Goal: Navigation & Orientation: Find specific page/section

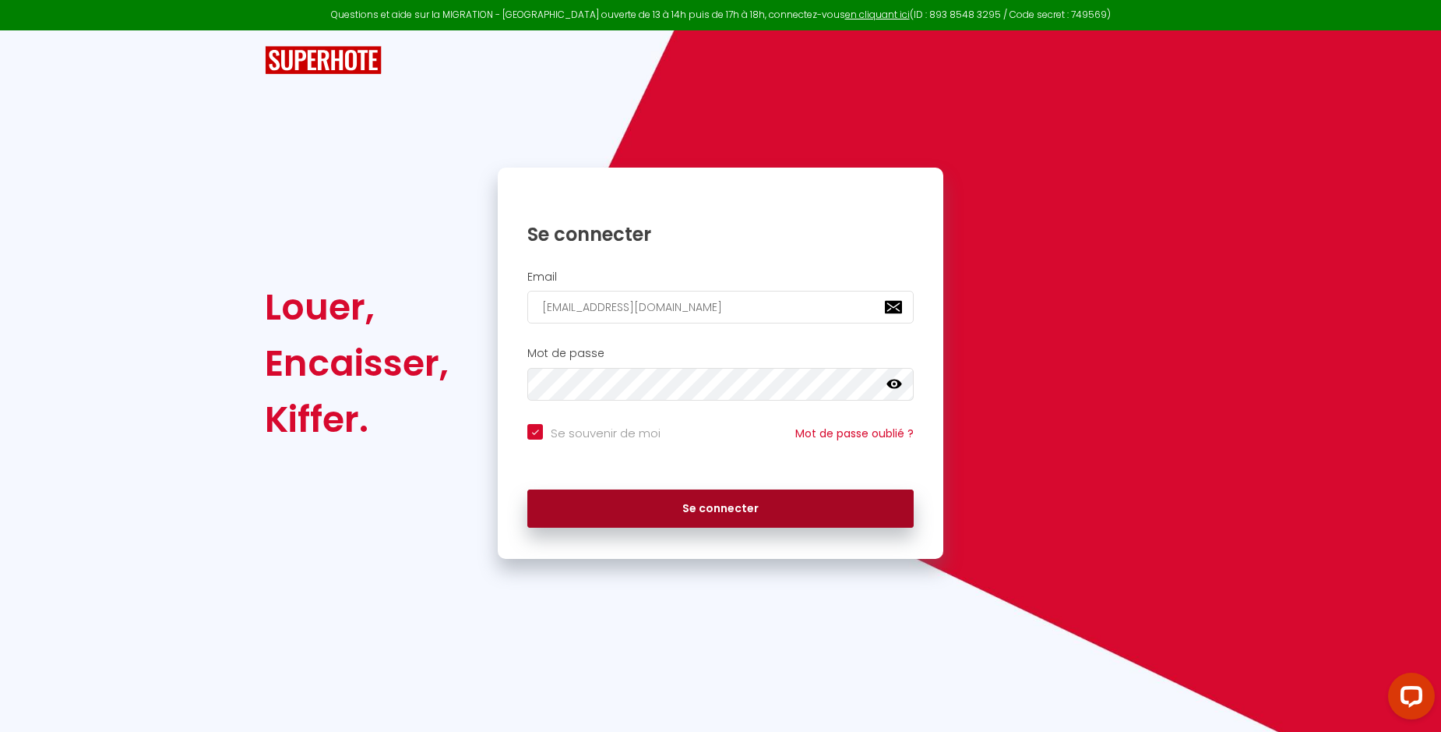
click at [697, 513] on button "Se connecter" at bounding box center [720, 508] width 386 height 39
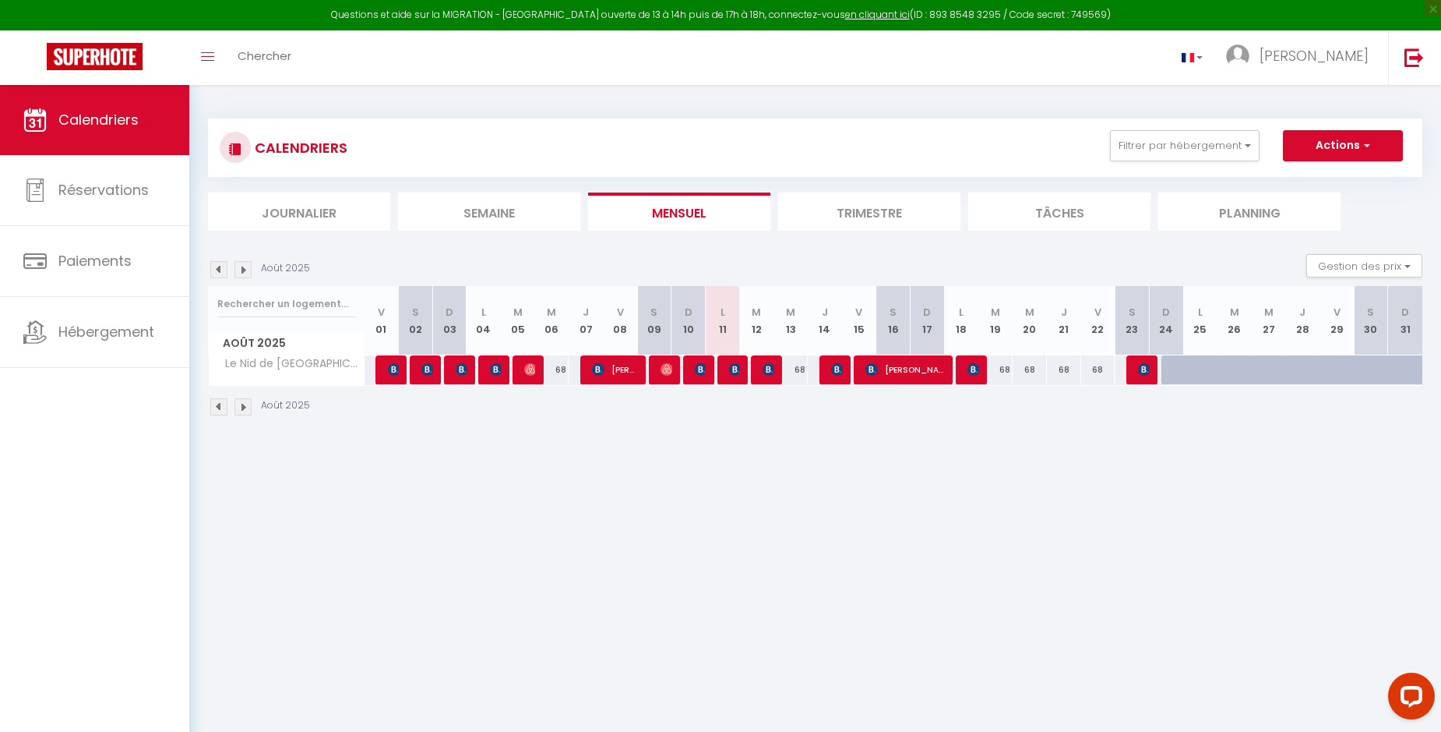
click at [242, 266] on img at bounding box center [243, 269] width 17 height 17
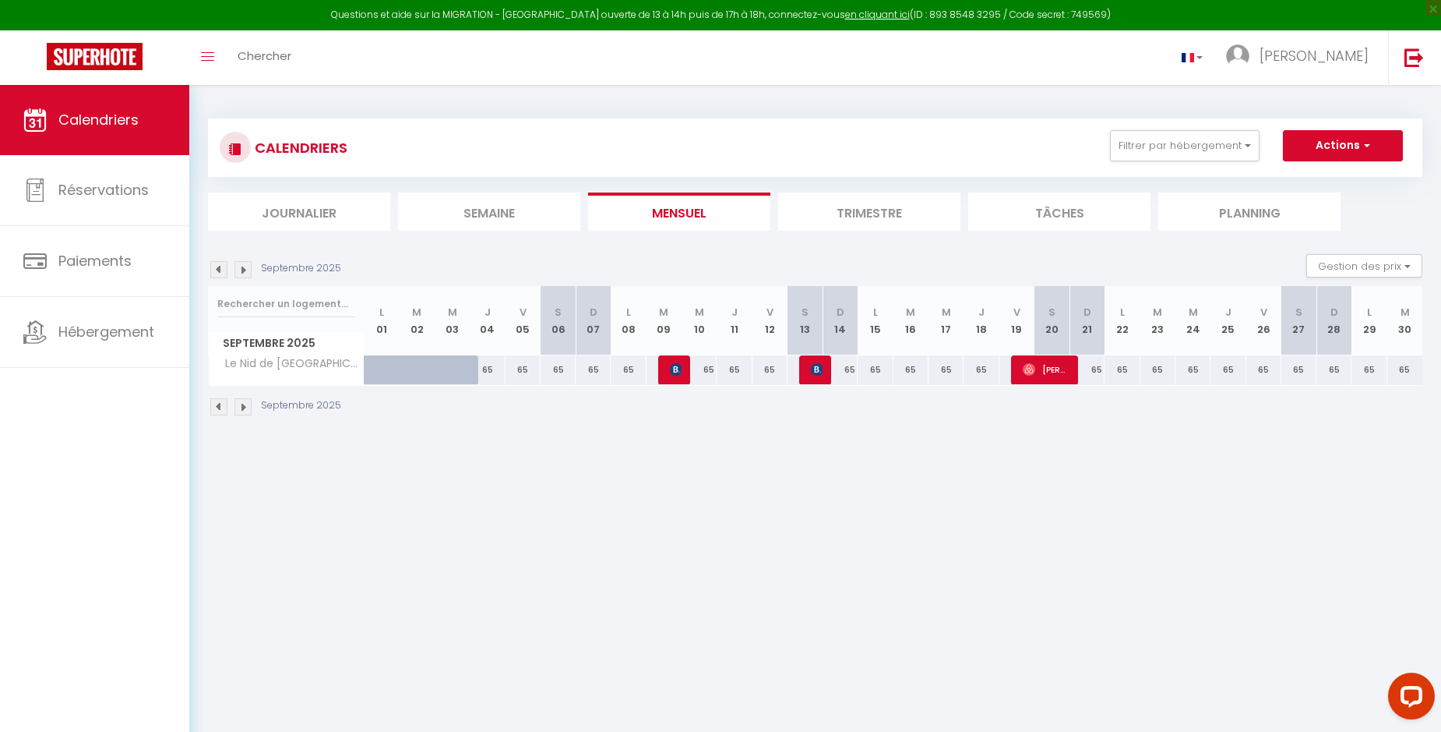
click at [242, 266] on img at bounding box center [243, 269] width 17 height 17
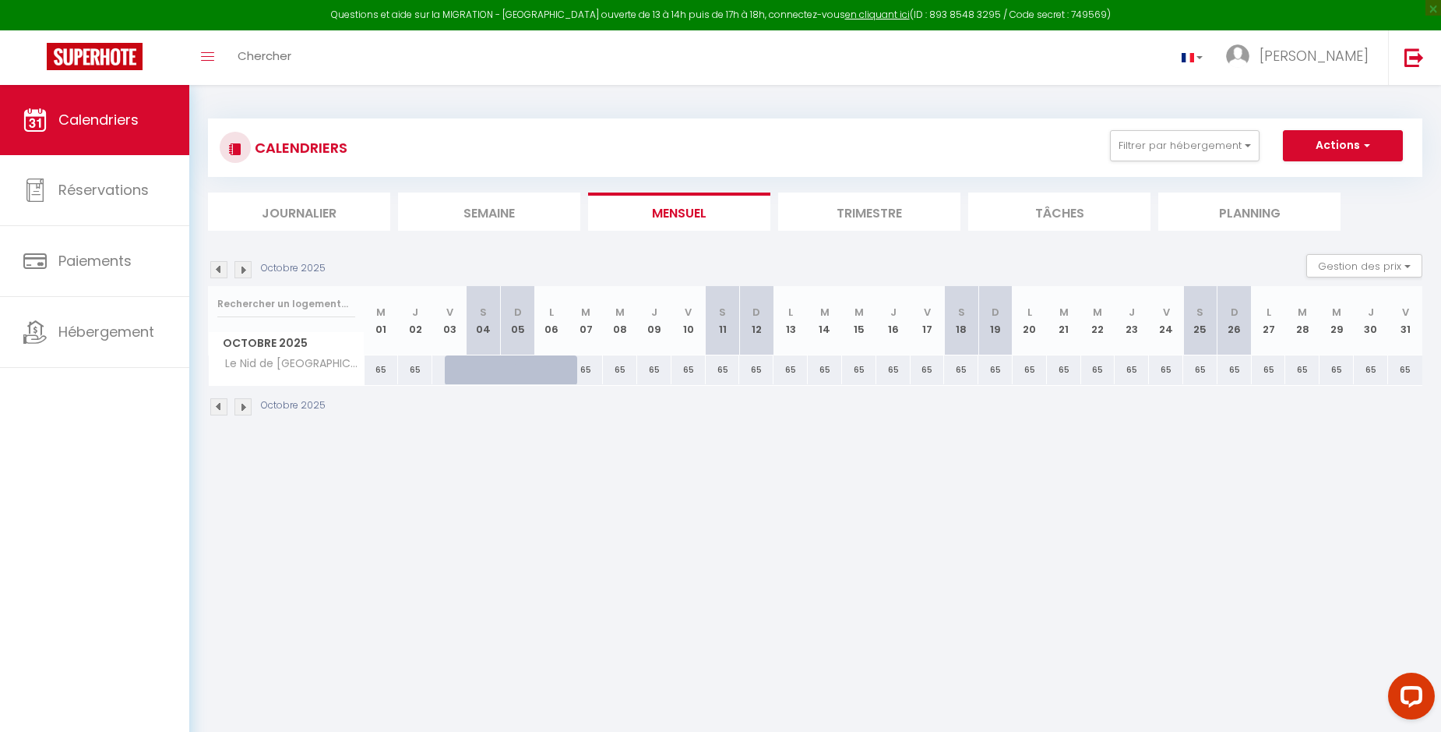
click at [242, 266] on img at bounding box center [243, 269] width 17 height 17
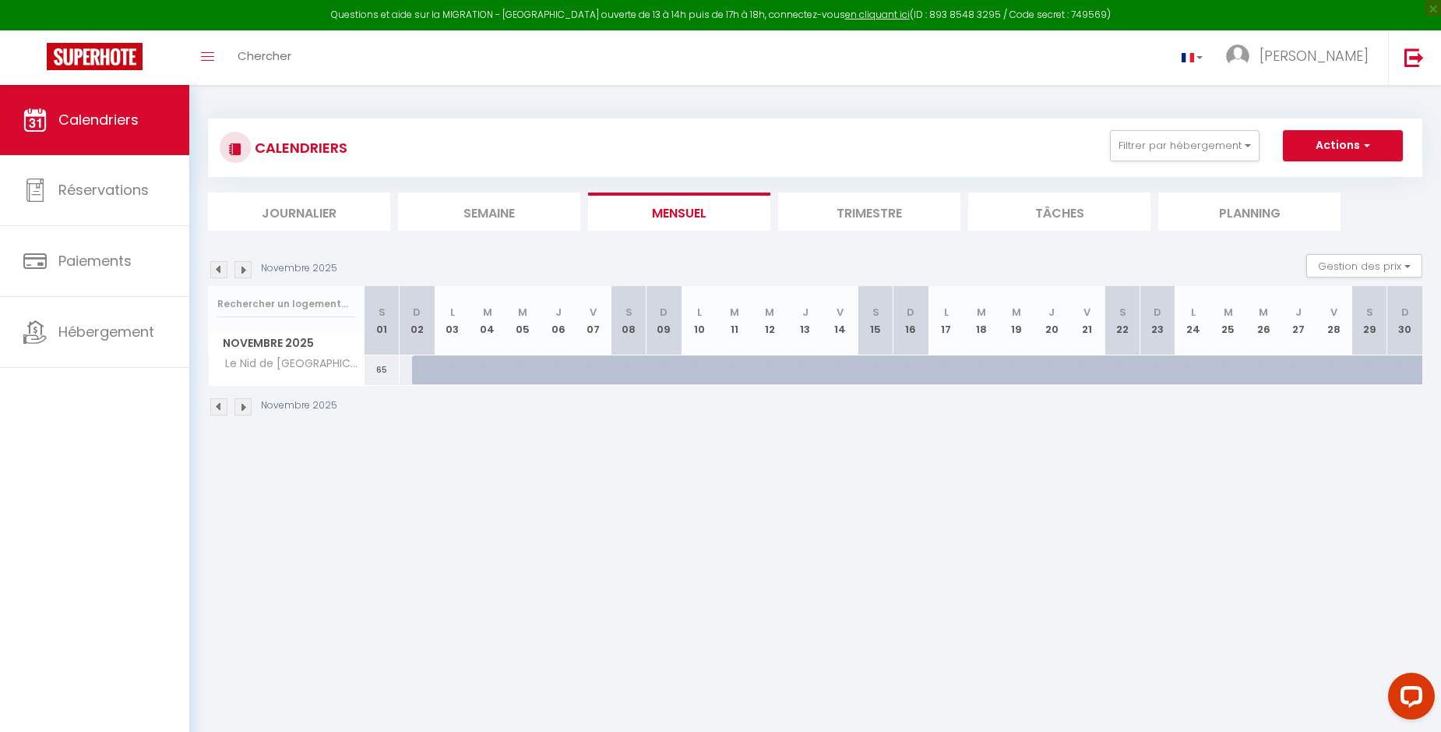
click at [219, 269] on img at bounding box center [218, 269] width 17 height 17
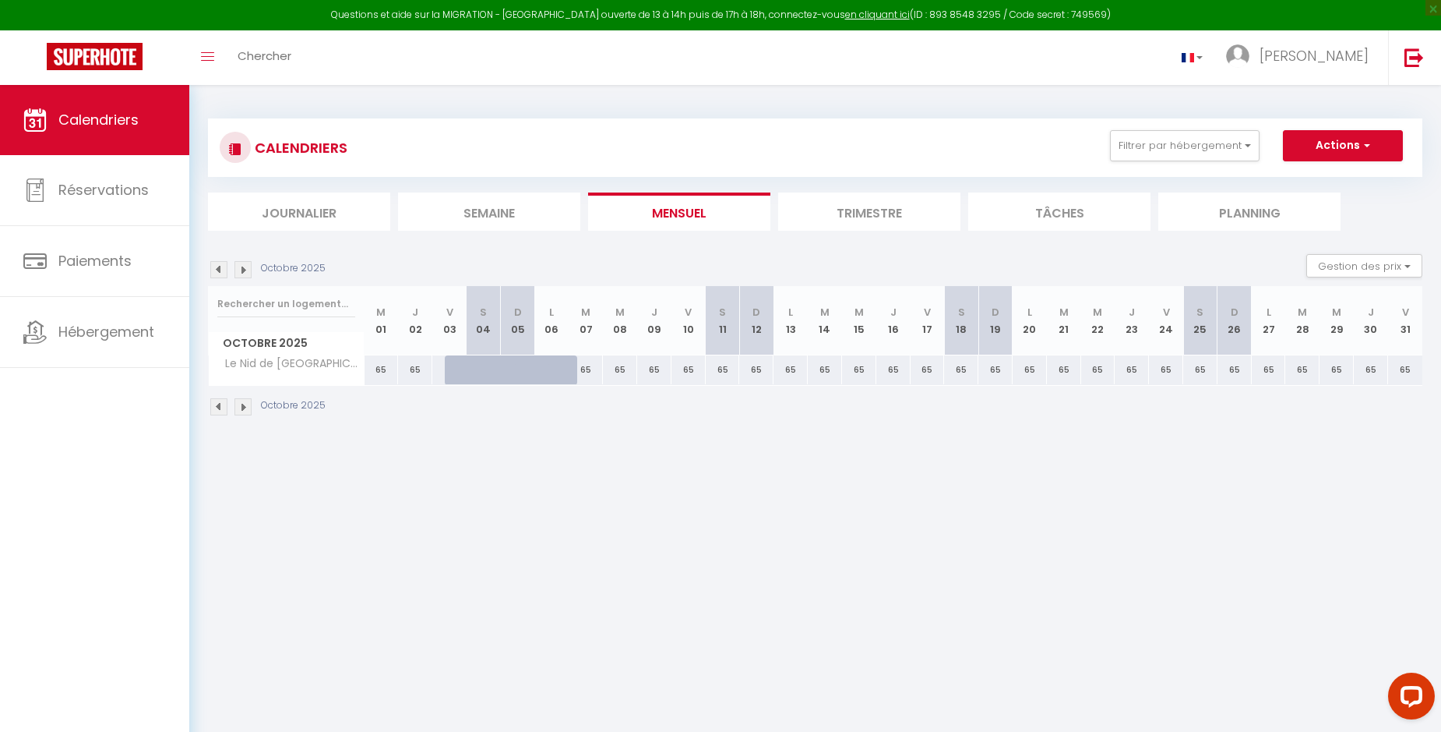
click at [219, 269] on img at bounding box center [218, 269] width 17 height 17
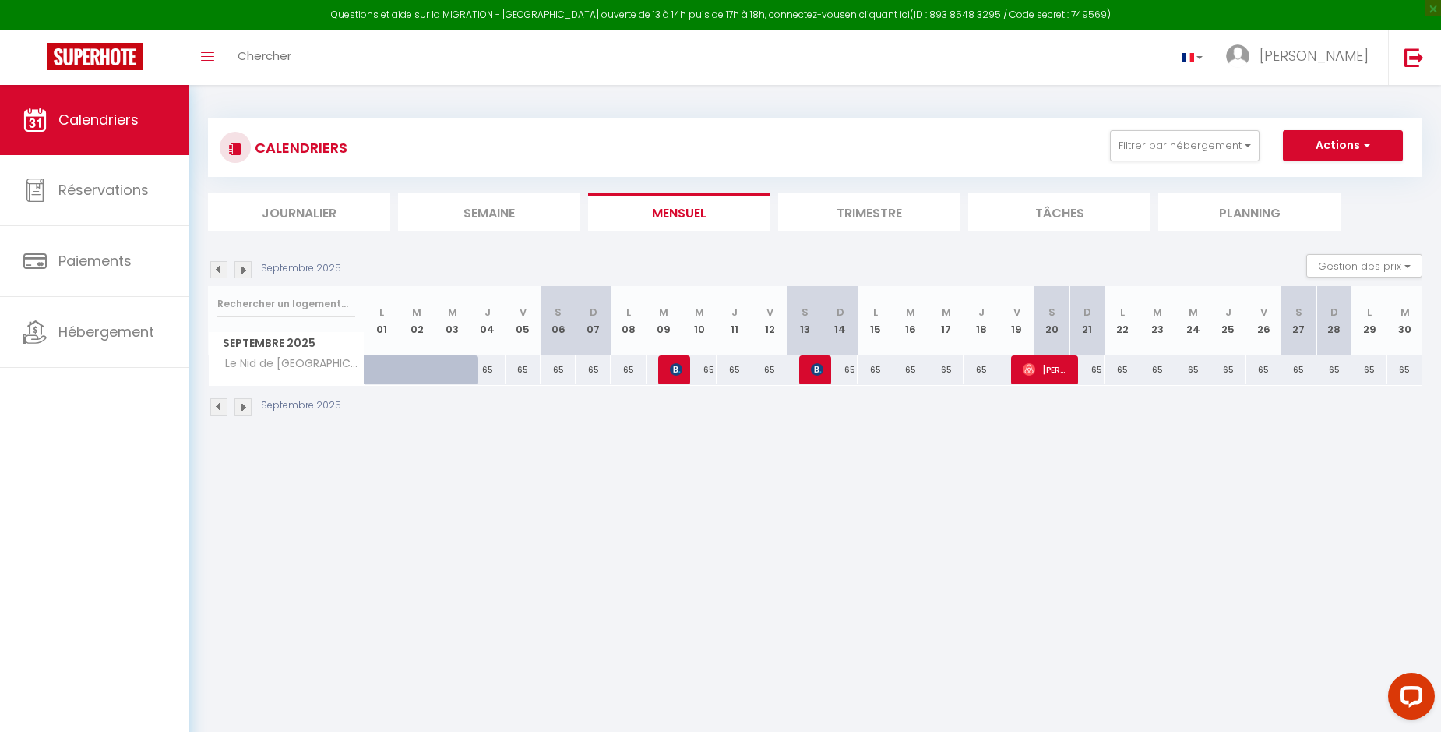
click at [243, 271] on img at bounding box center [243, 269] width 17 height 17
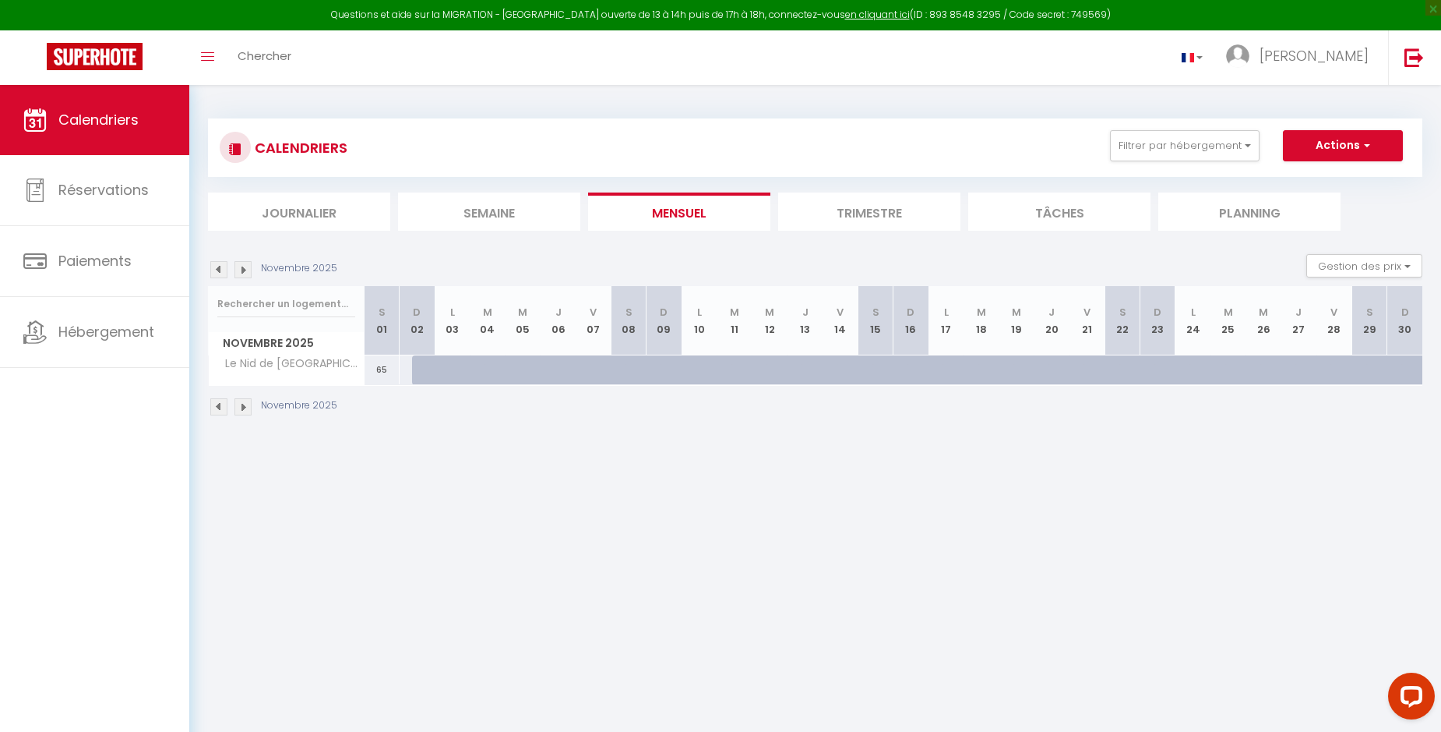
click at [243, 271] on img at bounding box center [243, 269] width 17 height 17
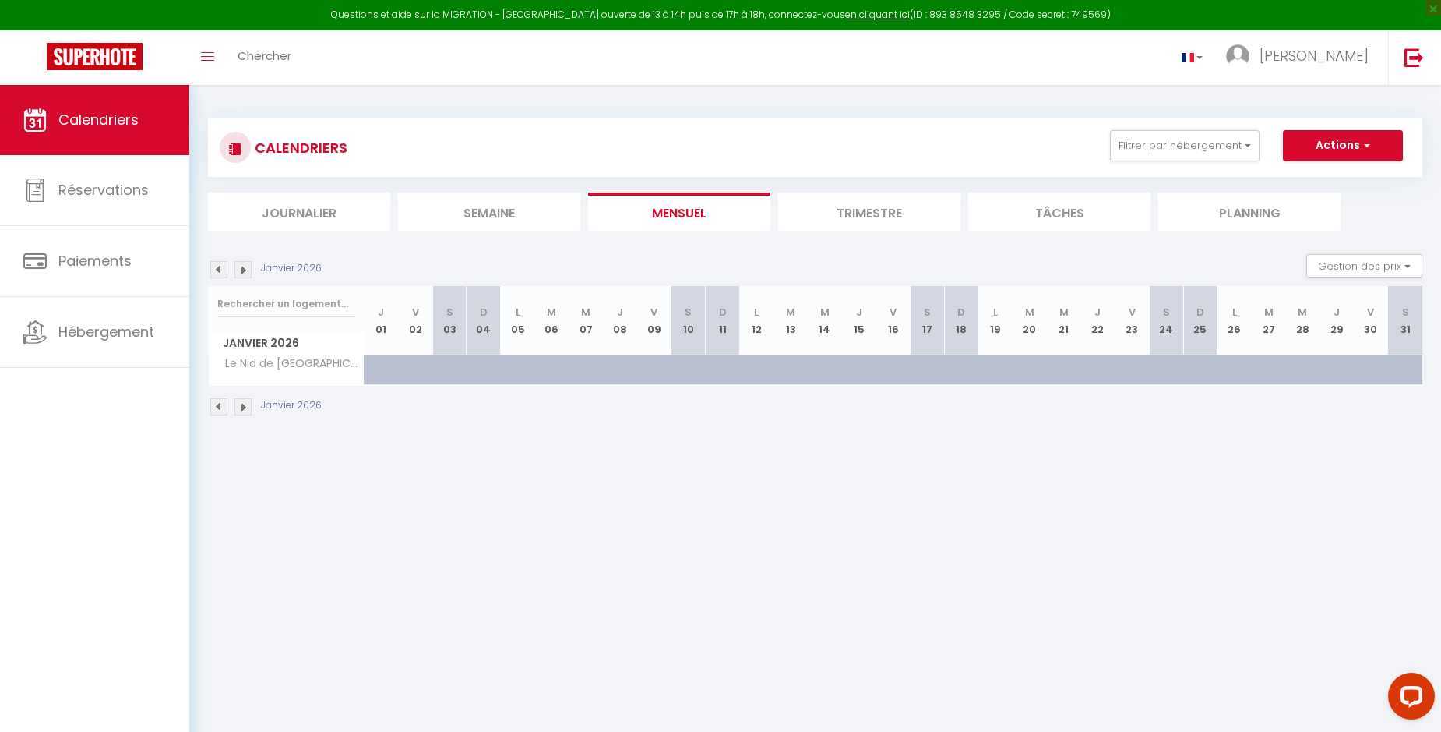
click at [246, 280] on div "Janvier 2026 Gestion des prix Nb Nuits minimum Règles Disponibilité" at bounding box center [815, 270] width 1215 height 32
click at [242, 266] on img at bounding box center [243, 269] width 17 height 17
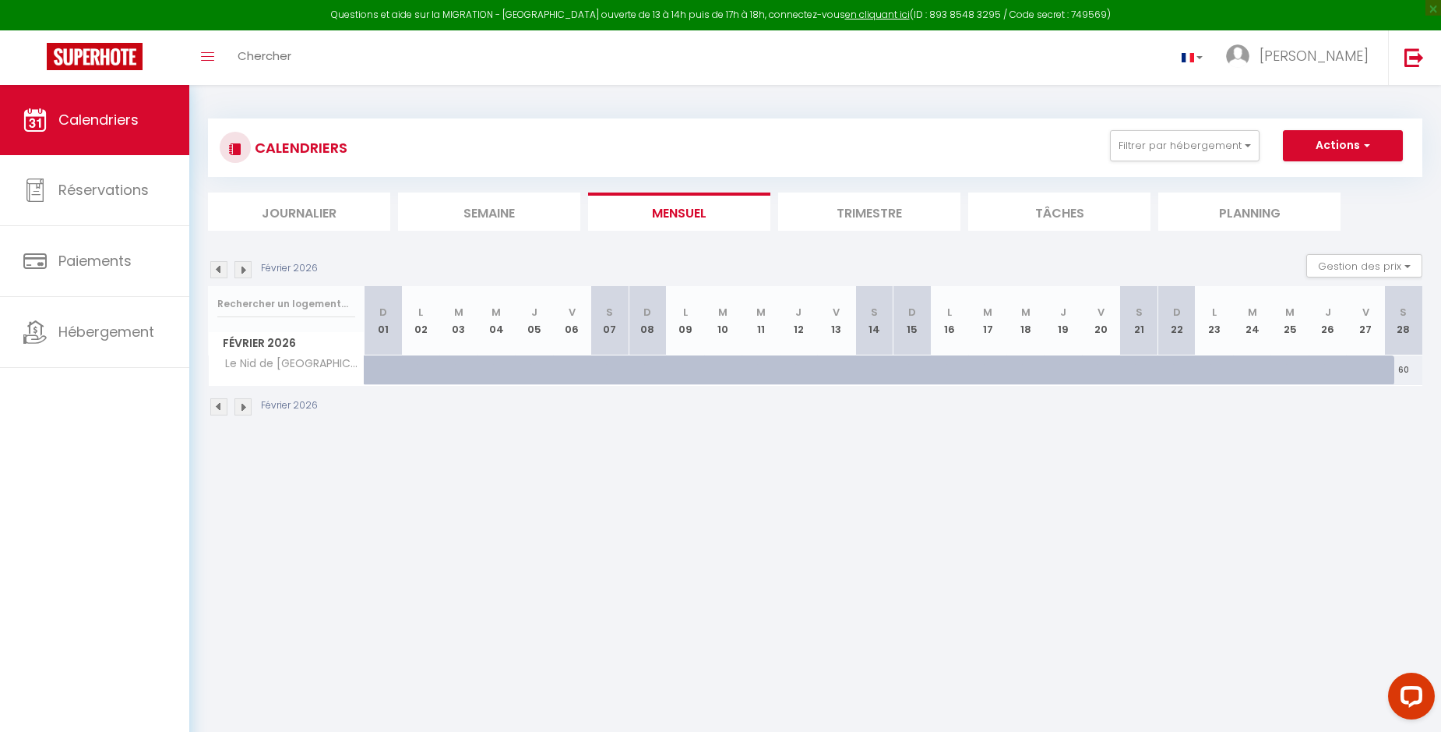
click at [242, 266] on img at bounding box center [243, 269] width 17 height 17
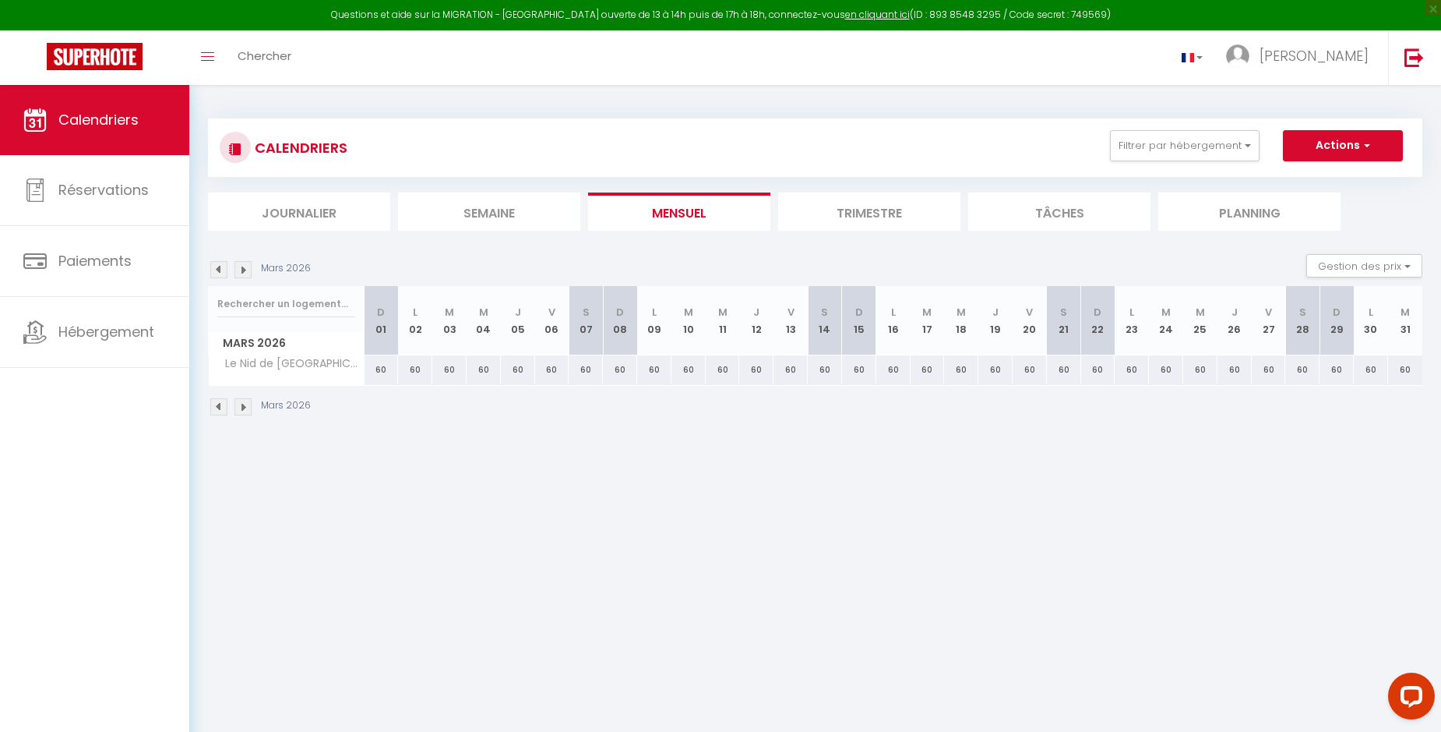
click at [242, 266] on img at bounding box center [243, 269] width 17 height 17
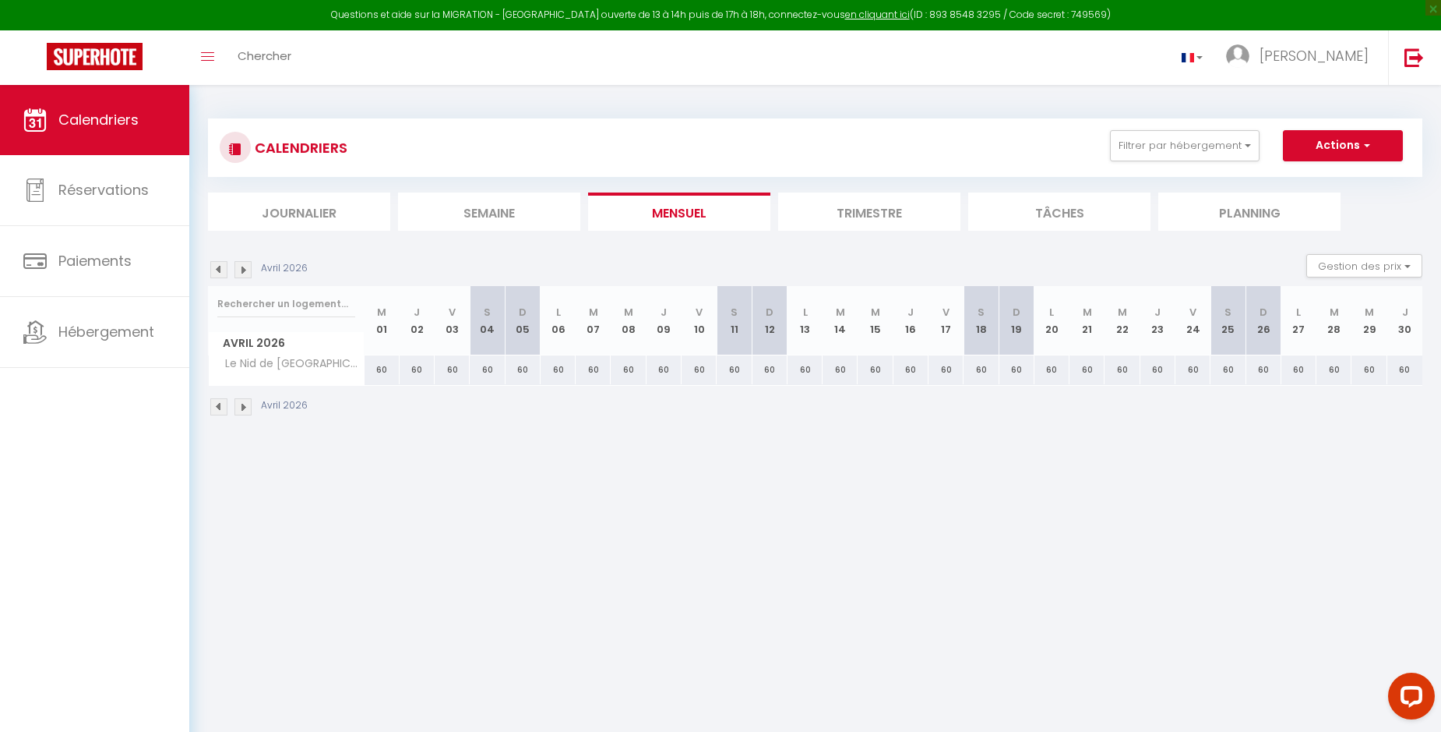
click at [242, 266] on img at bounding box center [243, 269] width 17 height 17
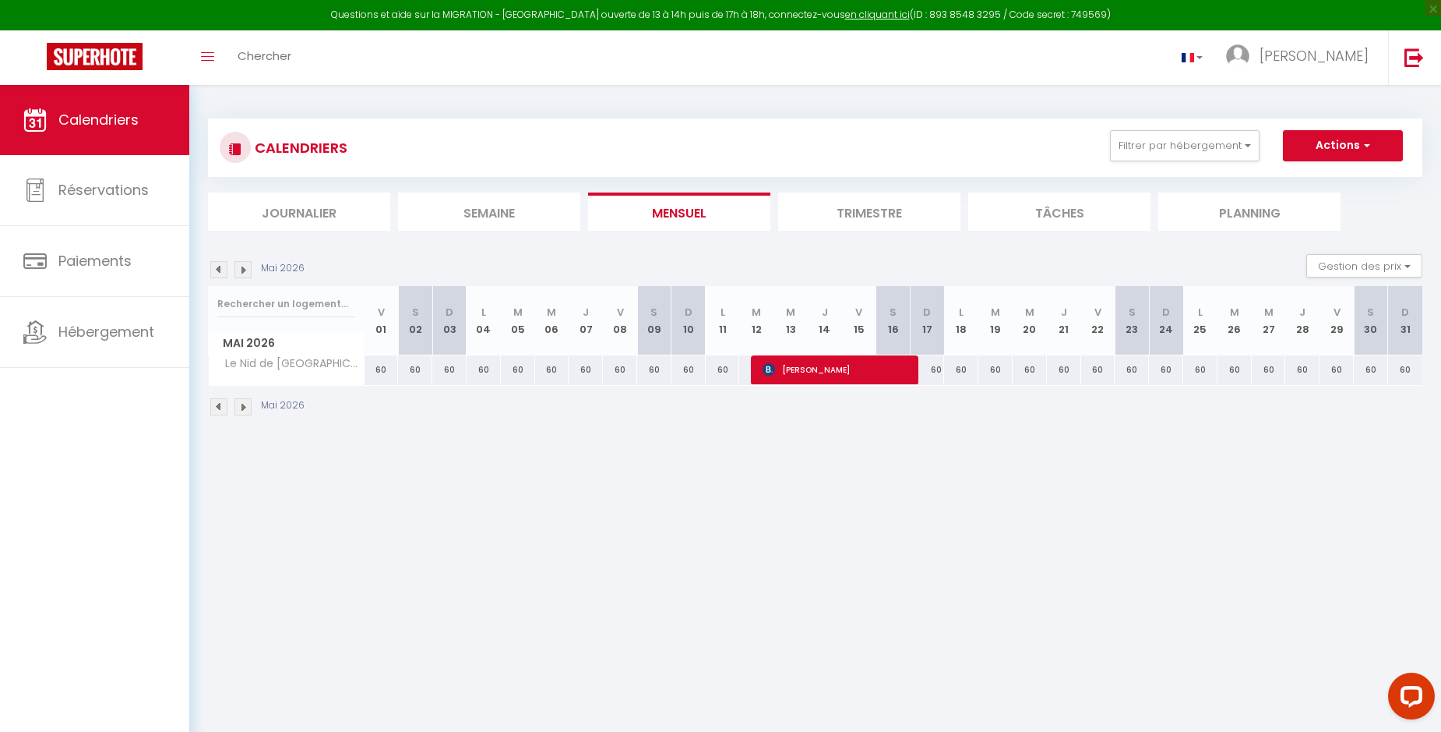
click at [240, 266] on img at bounding box center [243, 269] width 17 height 17
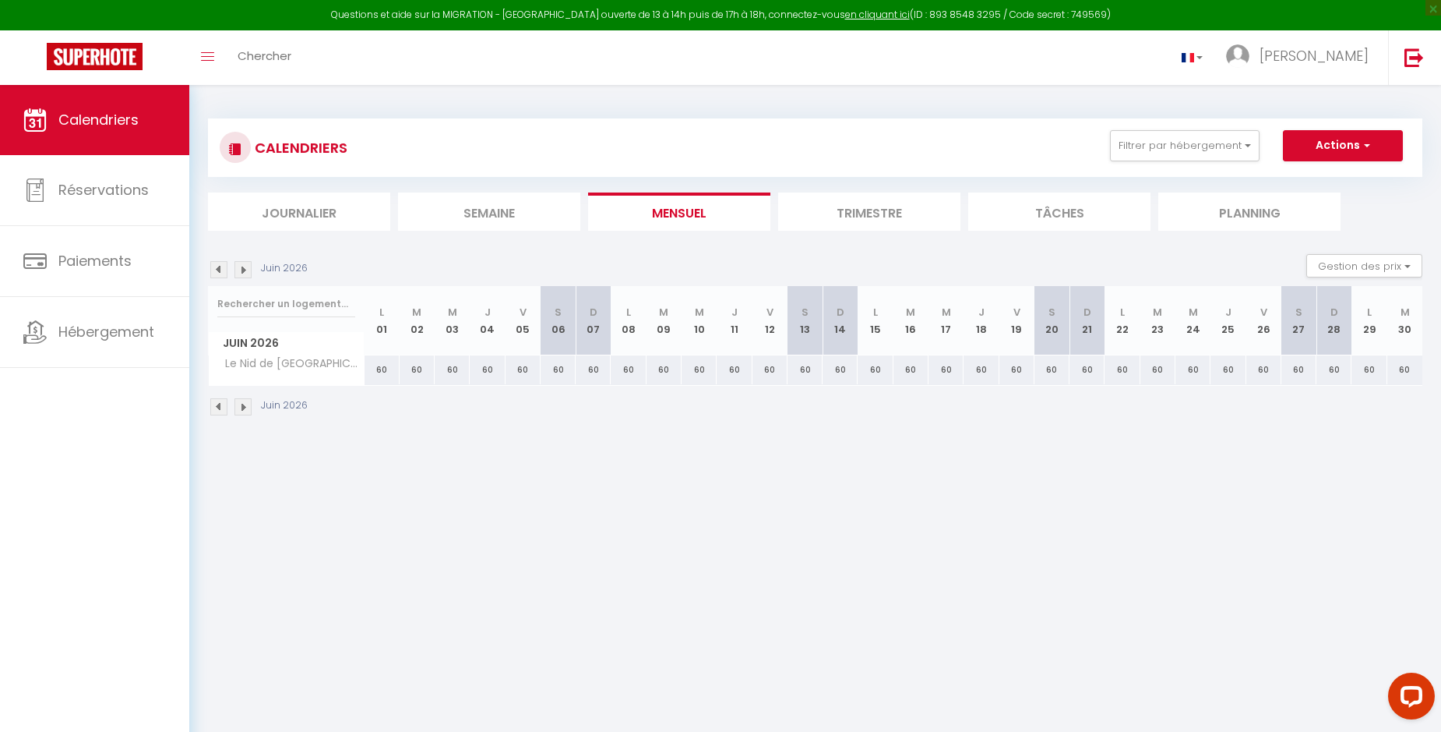
click at [240, 266] on img at bounding box center [243, 269] width 17 height 17
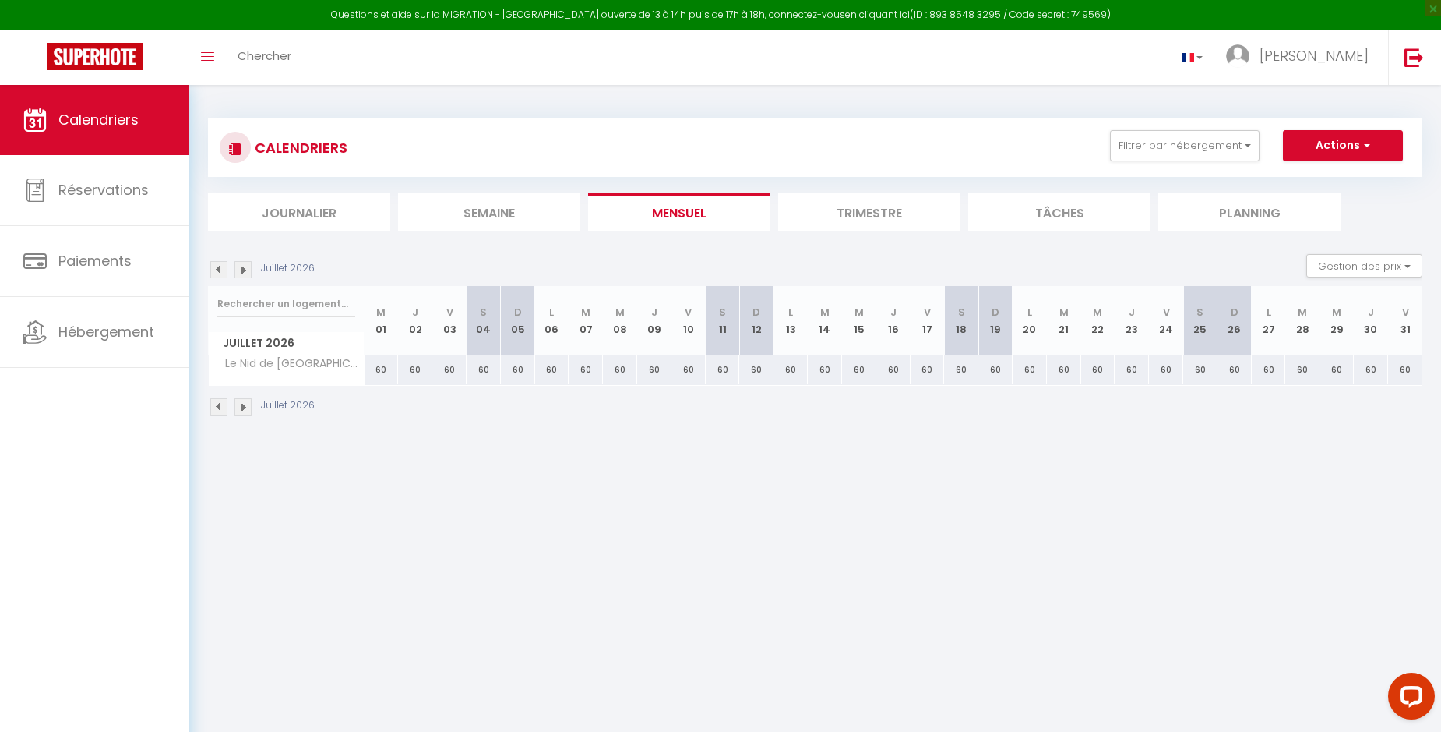
click at [240, 271] on img at bounding box center [243, 269] width 17 height 17
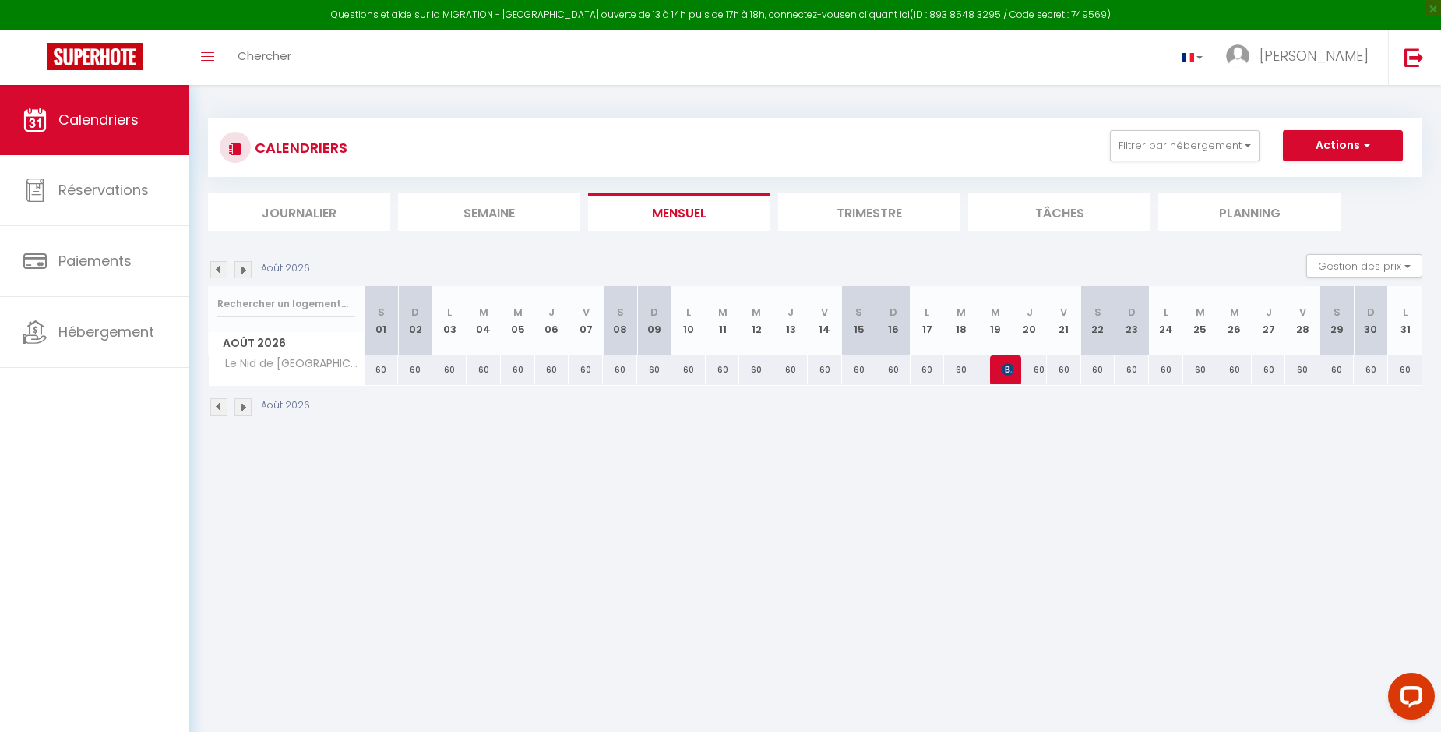
click at [217, 270] on img at bounding box center [218, 269] width 17 height 17
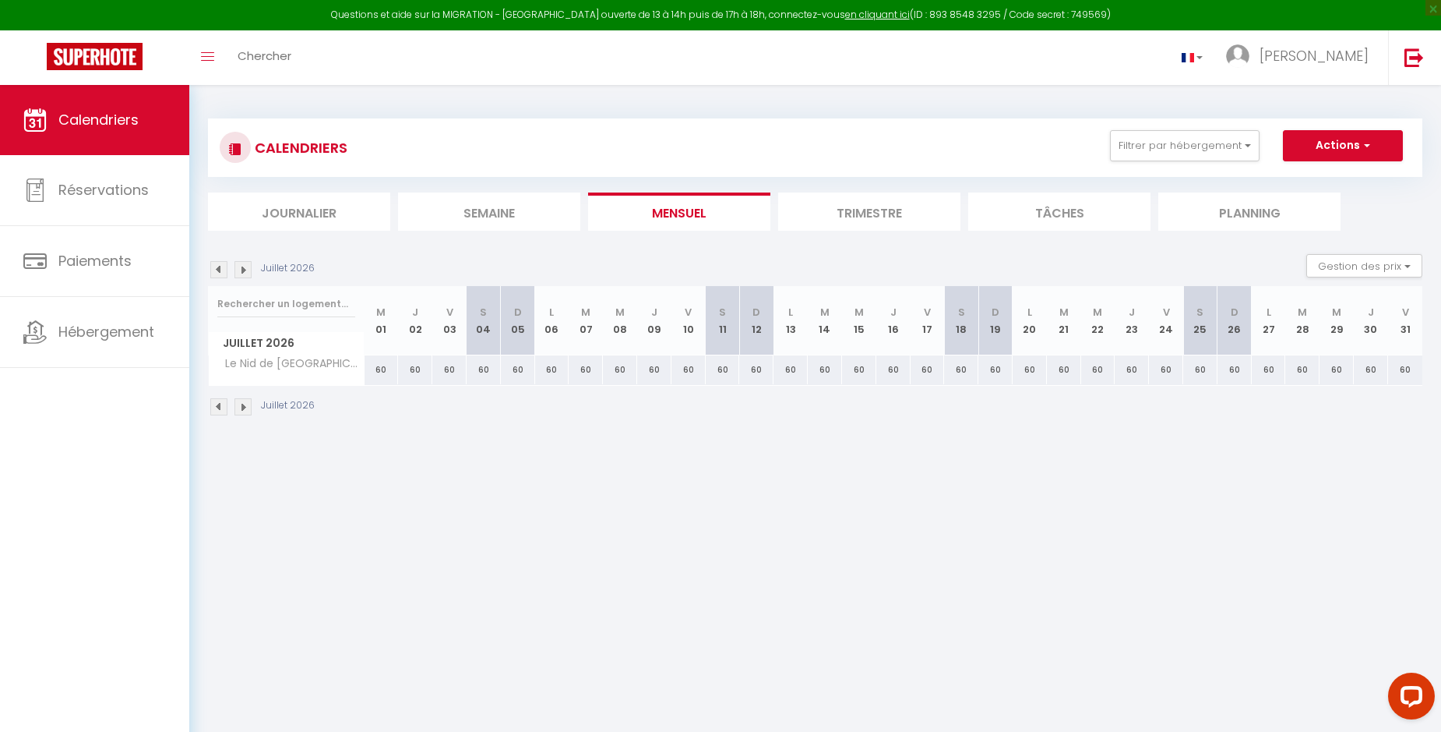
click at [217, 270] on img at bounding box center [218, 269] width 17 height 17
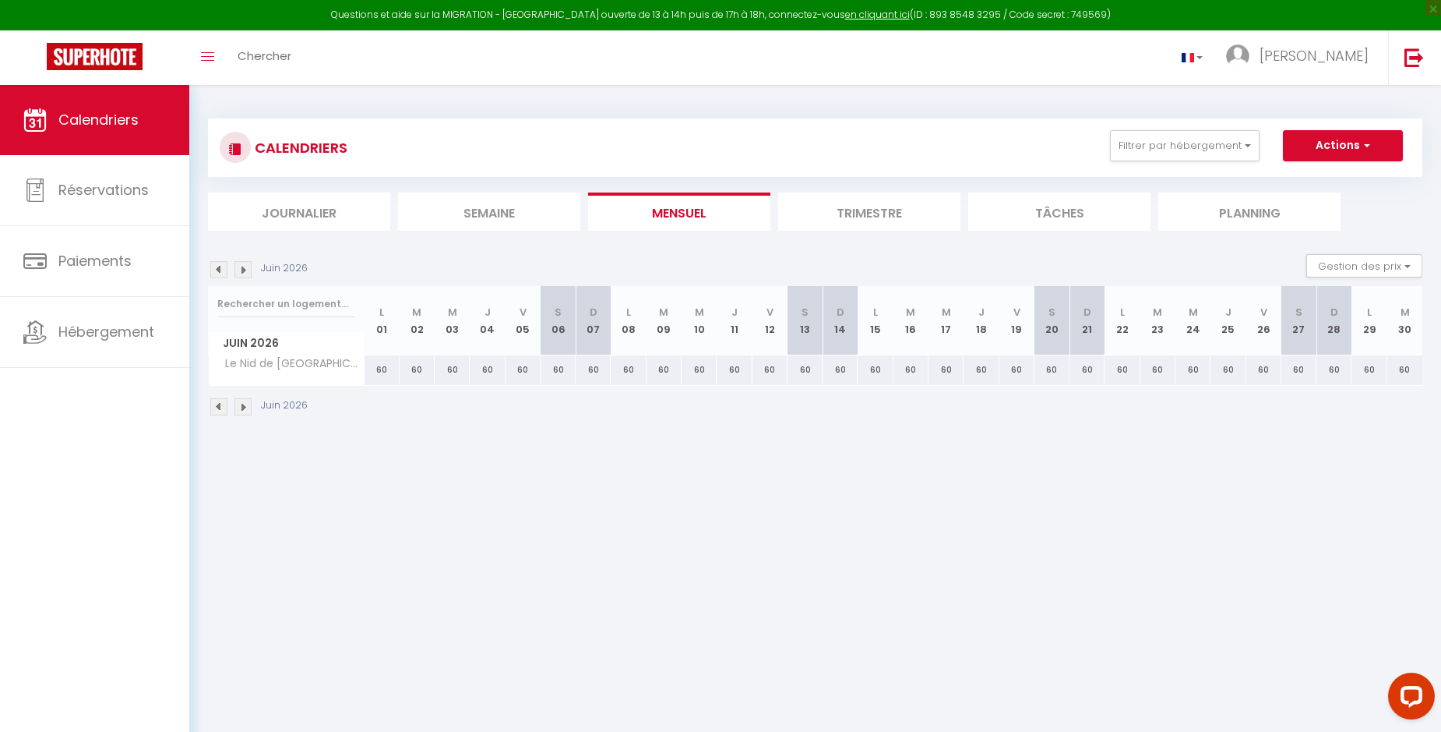
click at [217, 270] on img at bounding box center [218, 269] width 17 height 17
